Goal: Task Accomplishment & Management: Manage account settings

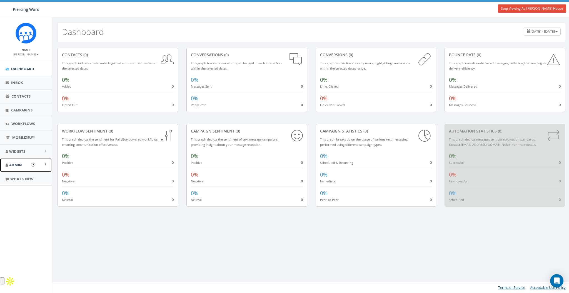
click at [22, 162] on link "Admin" at bounding box center [26, 166] width 52 height 14
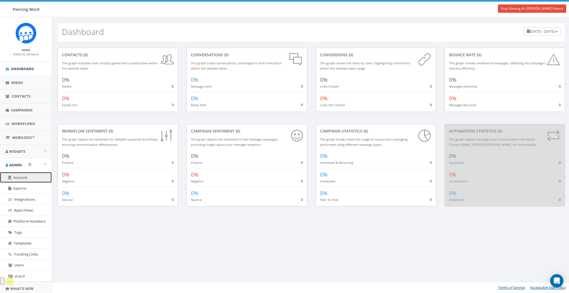
click at [20, 178] on span "Account" at bounding box center [20, 177] width 14 height 5
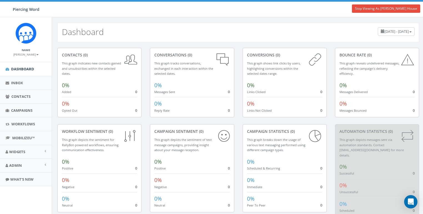
click at [31, 55] on small "[PERSON_NAME]" at bounding box center [25, 54] width 25 height 4
click at [27, 60] on link "Profile" at bounding box center [28, 62] width 44 height 7
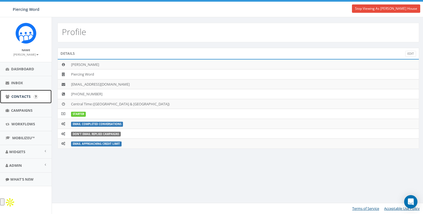
click at [27, 97] on span "Contacts" at bounding box center [20, 96] width 19 height 5
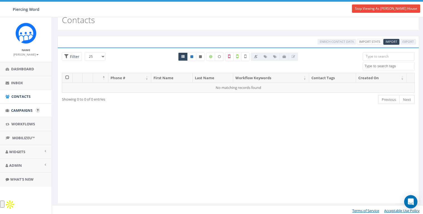
scroll to position [14, 0]
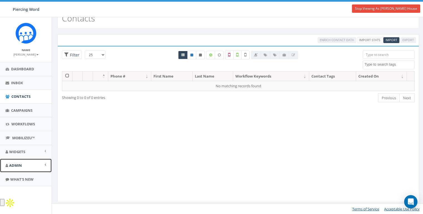
click at [16, 160] on link "Admin" at bounding box center [26, 166] width 52 height 14
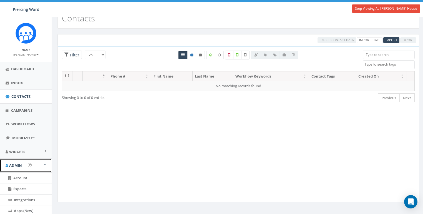
scroll to position [0, 0]
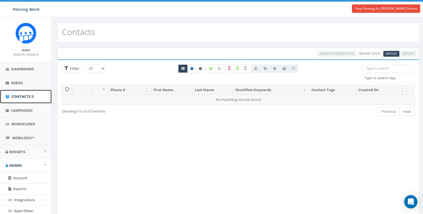
click at [14, 99] on link "Contacts" at bounding box center [26, 97] width 52 height 14
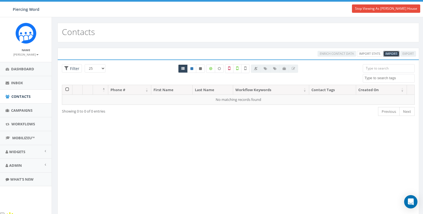
click at [388, 52] on span "Import" at bounding box center [392, 53] width 12 height 4
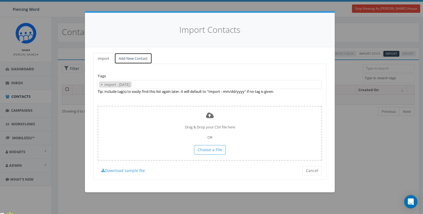
click at [133, 60] on link "Add New Contact" at bounding box center [133, 58] width 38 height 11
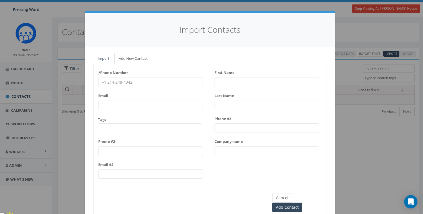
click at [125, 79] on input "* Phone Number" at bounding box center [150, 81] width 105 height 9
type input "8587365358"
type input "james@rallycorp.com"
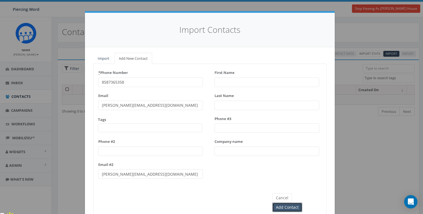
click at [302, 202] on input "Add Contact" at bounding box center [287, 206] width 30 height 9
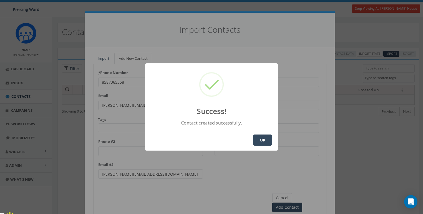
click at [265, 141] on button "OK" at bounding box center [262, 139] width 19 height 11
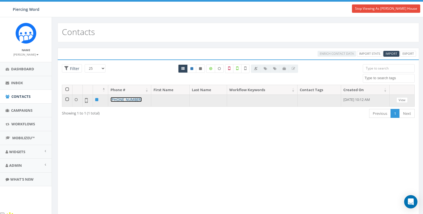
click at [131, 99] on link "[PHONE_NUMBER]" at bounding box center [125, 99] width 31 height 5
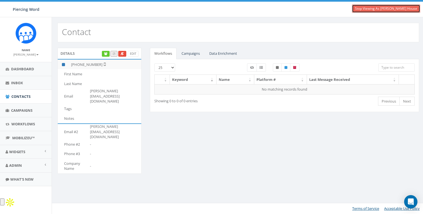
drag, startPoint x: 390, startPoint y: 6, endPoint x: 370, endPoint y: 8, distance: 19.3
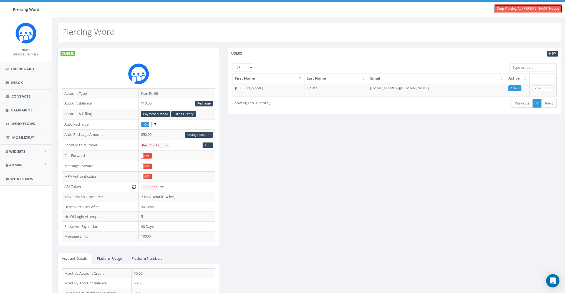
click at [542, 9] on link "Stop Viewing As Aaron House" at bounding box center [528, 8] width 68 height 8
